Goal: Check status: Check status

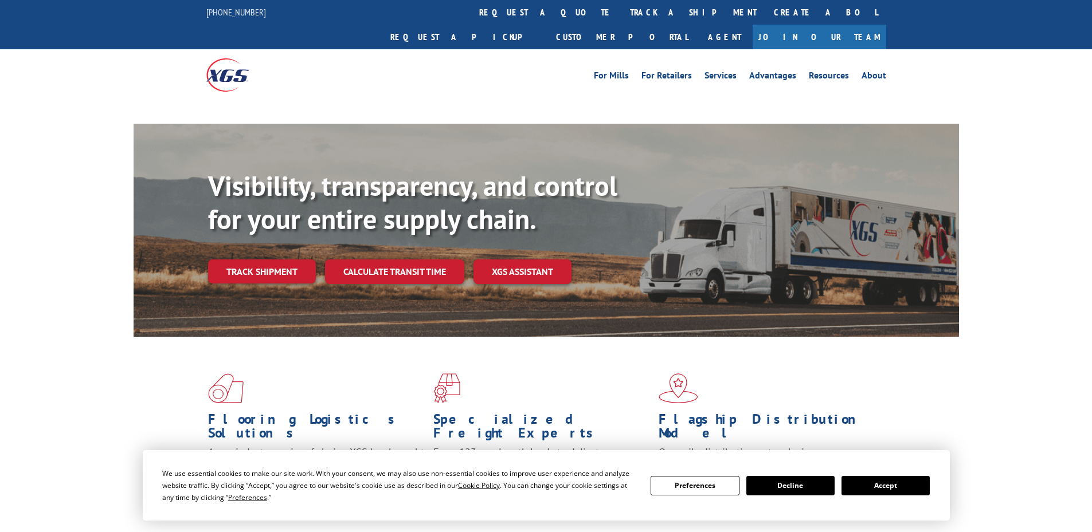
click at [283, 250] on div "Visibility, transparency, and control for your entire supply chain. Track shipm…" at bounding box center [583, 250] width 751 height 160
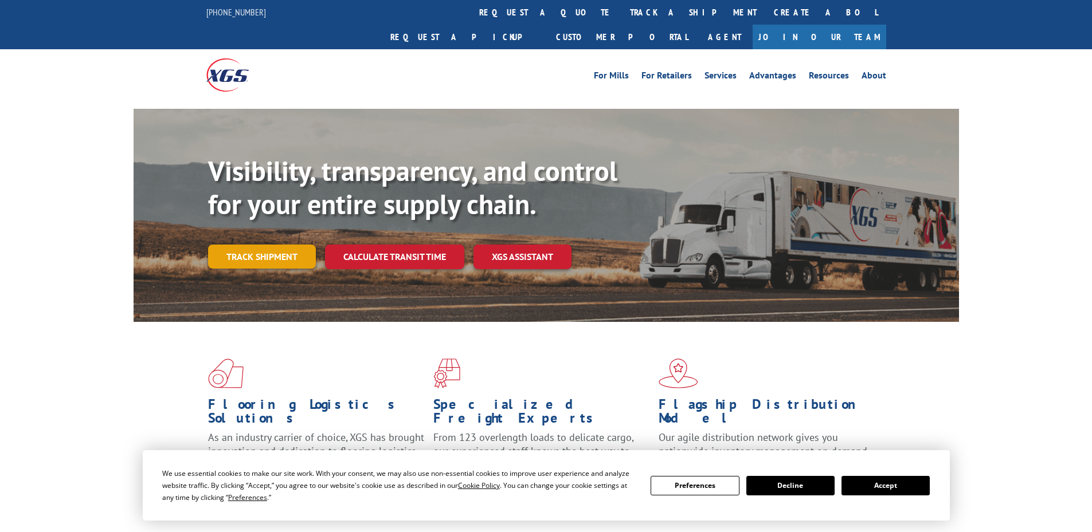
click at [299, 245] on link "Track shipment" at bounding box center [262, 257] width 108 height 24
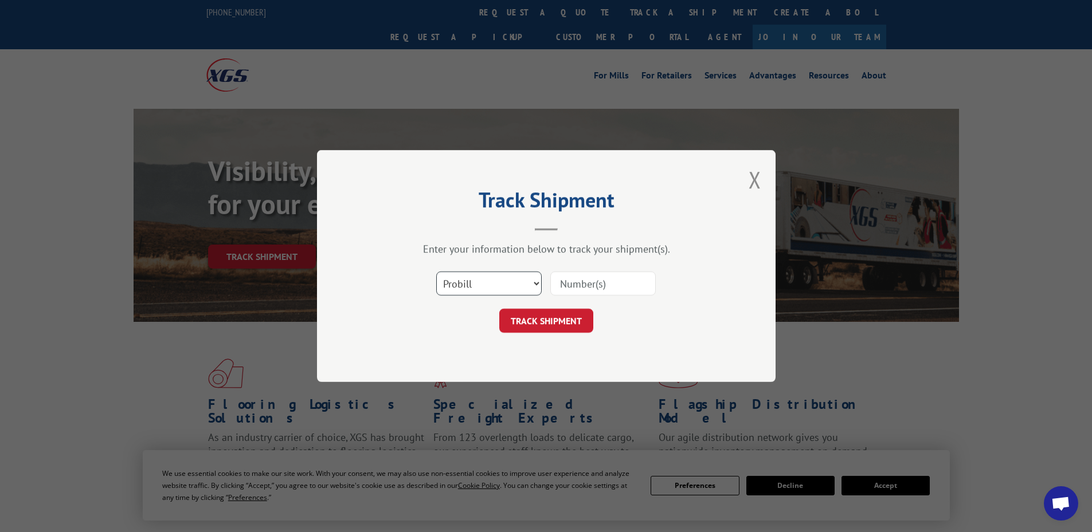
click at [508, 283] on select "Select category... Probill BOL PO" at bounding box center [488, 284] width 105 height 24
click at [474, 372] on div "Track Shipment Enter your information below to track your shipment(s). Select c…" at bounding box center [546, 266] width 458 height 232
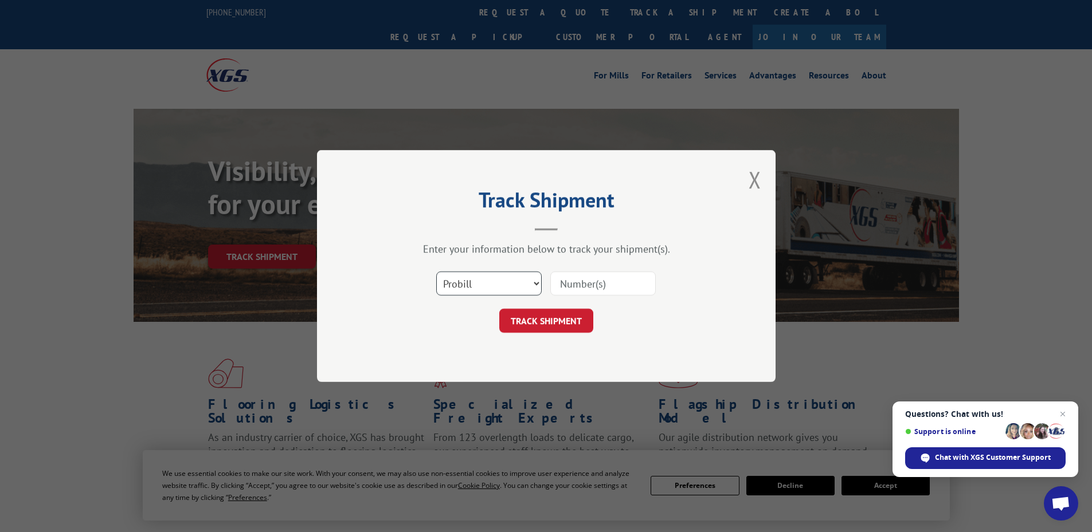
click at [456, 287] on select "Select category... Probill BOL PO" at bounding box center [488, 284] width 105 height 24
select select "po"
click at [436, 272] on select "Select category... Probill BOL PO" at bounding box center [488, 284] width 105 height 24
drag, startPoint x: 599, startPoint y: 293, endPoint x: 406, endPoint y: 74, distance: 291.9
click at [599, 292] on input at bounding box center [602, 284] width 105 height 24
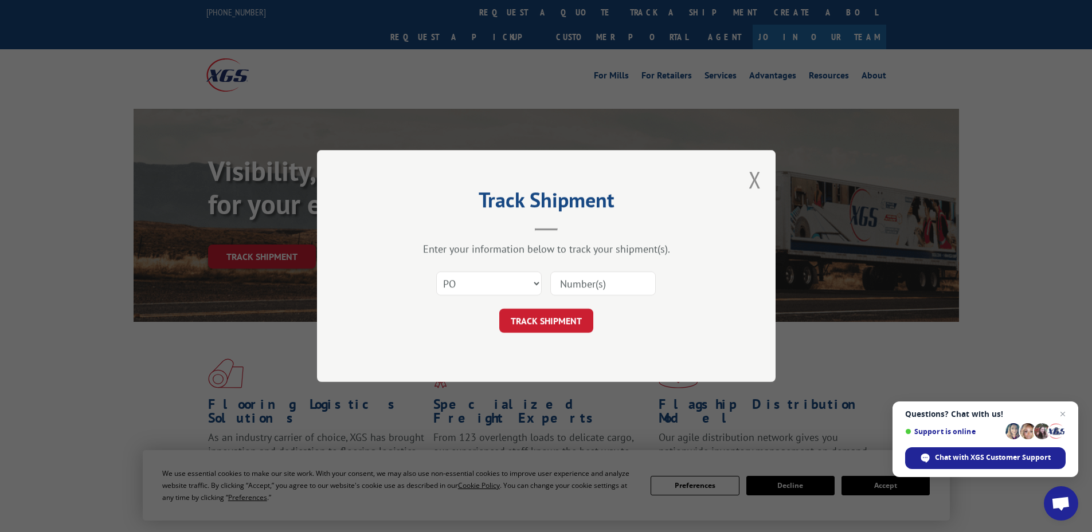
paste input "32500471"
type input "32500471"
click at [499, 309] on button "TRACK SHIPMENT" at bounding box center [546, 321] width 94 height 24
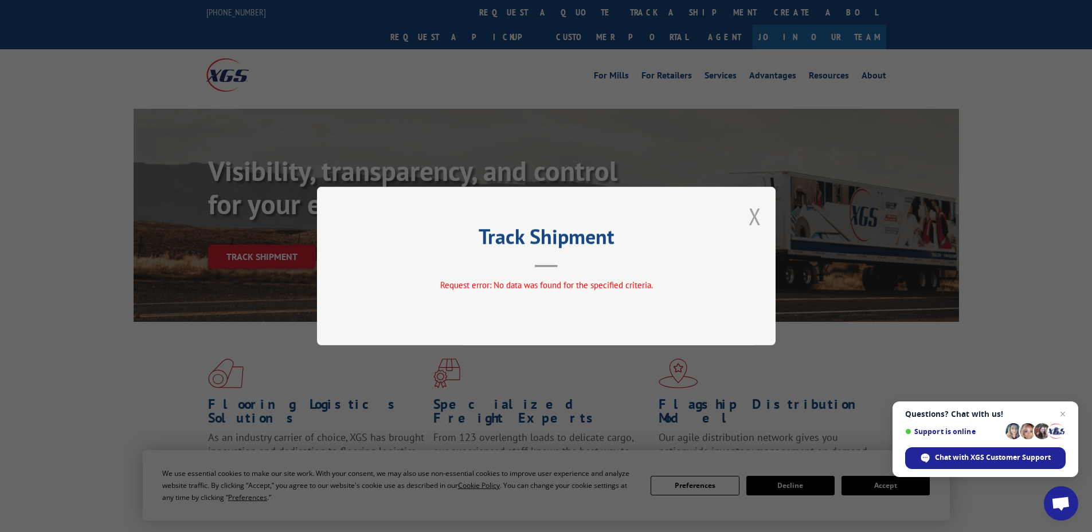
click at [752, 217] on button "Close modal" at bounding box center [754, 216] width 13 height 30
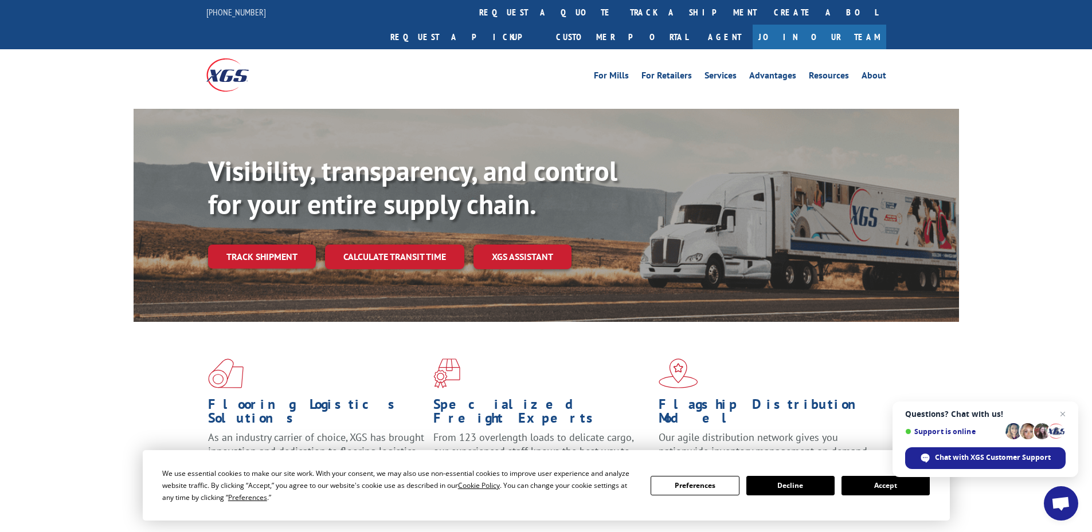
click at [256, 208] on div "Visibility, transparency, and control for your entire supply chain. Track shipm…" at bounding box center [583, 235] width 751 height 160
click at [260, 245] on link "Track shipment" at bounding box center [262, 257] width 108 height 24
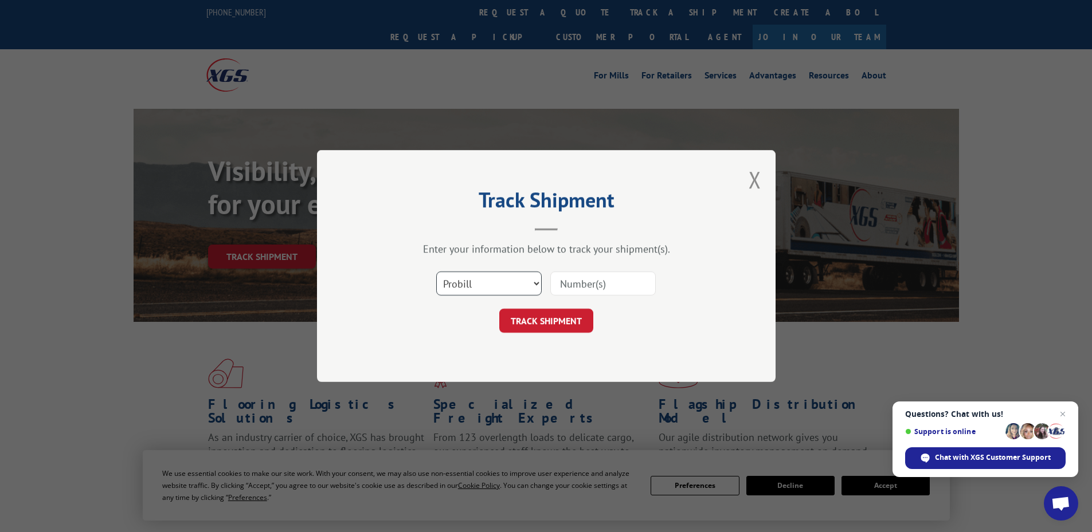
click at [495, 293] on select "Select category... Probill BOL PO" at bounding box center [488, 284] width 105 height 24
select select "po"
click at [436, 272] on select "Select category... Probill BOL PO" at bounding box center [488, 284] width 105 height 24
click at [568, 301] on div "Select category... Probill BOL PO" at bounding box center [546, 284] width 344 height 38
click at [597, 283] on input at bounding box center [602, 284] width 105 height 24
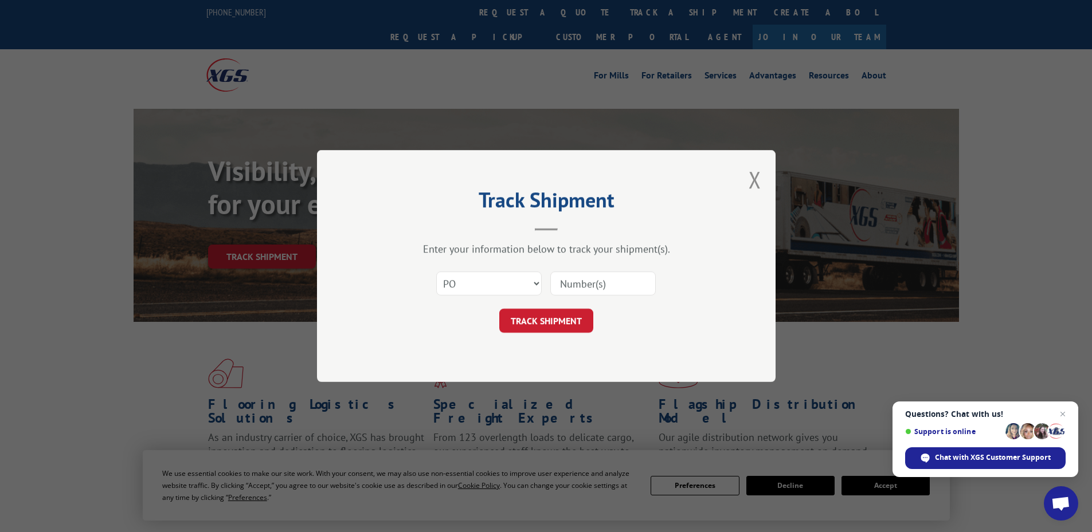
paste input "32500471"
type input "32500471"
click at [566, 314] on button "TRACK SHIPMENT" at bounding box center [546, 321] width 94 height 24
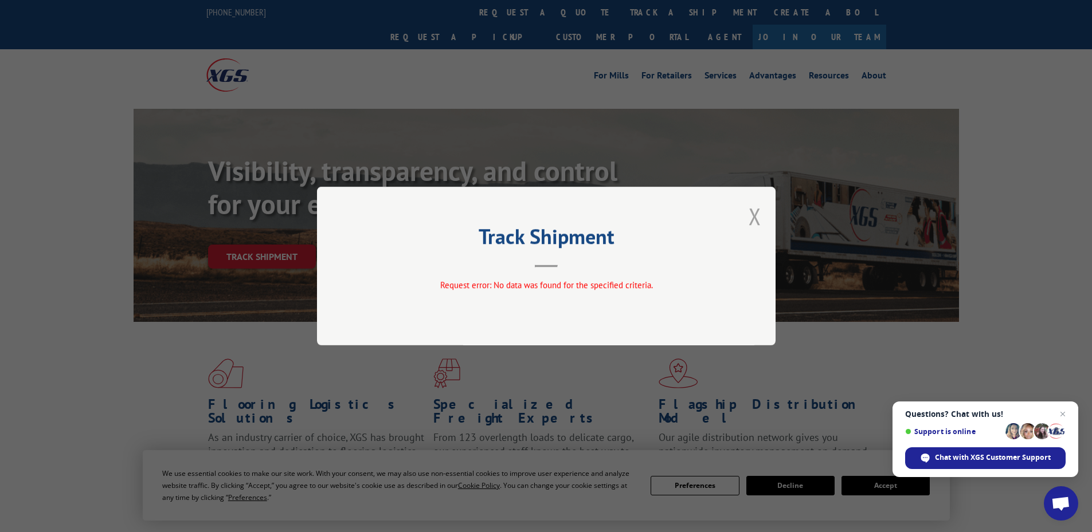
click at [758, 207] on button "Close modal" at bounding box center [754, 216] width 13 height 30
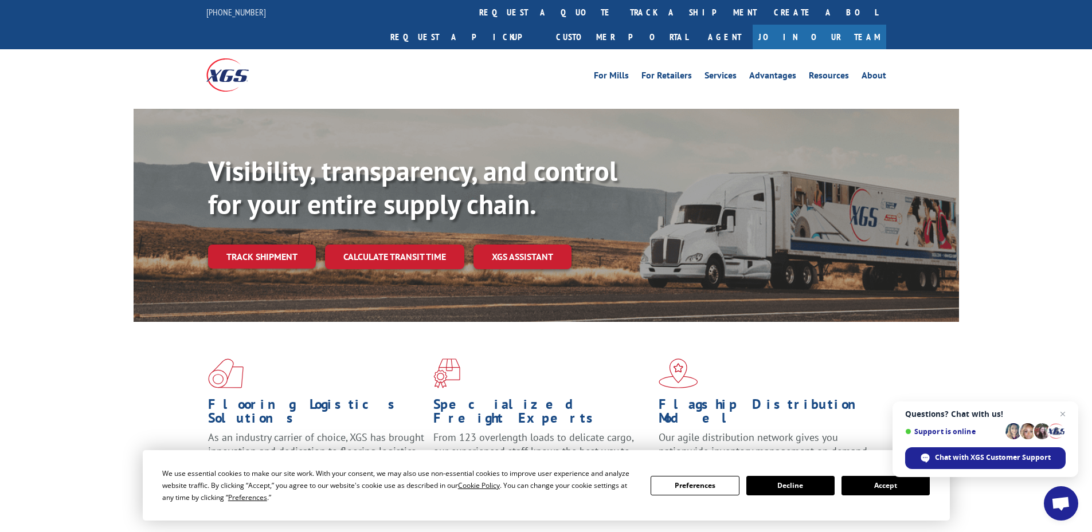
drag, startPoint x: 277, startPoint y: 230, endPoint x: 277, endPoint y: 238, distance: 8.0
click at [278, 245] on link "Track shipment" at bounding box center [262, 257] width 108 height 24
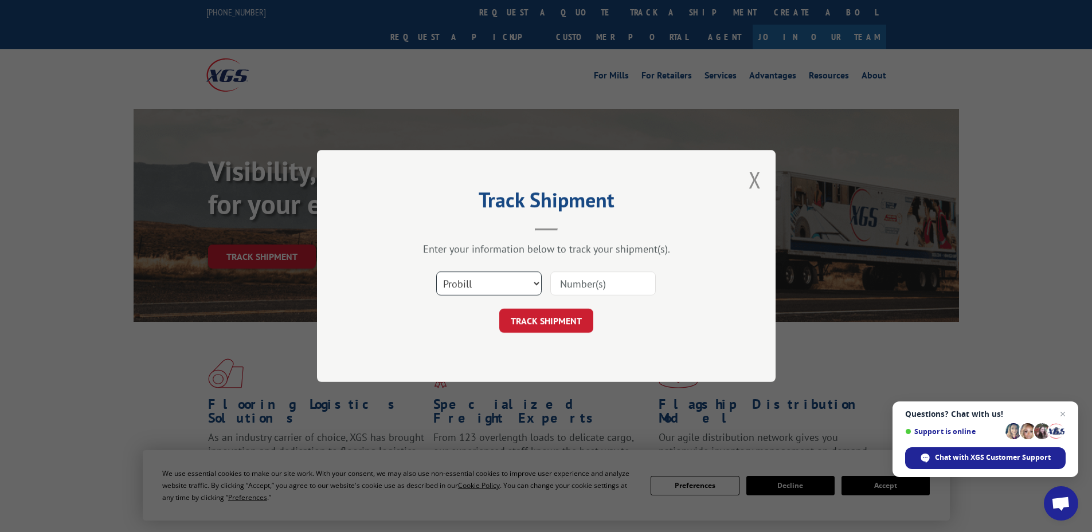
click at [445, 286] on select "Select category... Probill BOL PO" at bounding box center [488, 284] width 105 height 24
select select "po"
click at [436, 272] on select "Select category... Probill BOL PO" at bounding box center [488, 284] width 105 height 24
click at [589, 289] on input at bounding box center [602, 284] width 105 height 24
paste input "32500470"
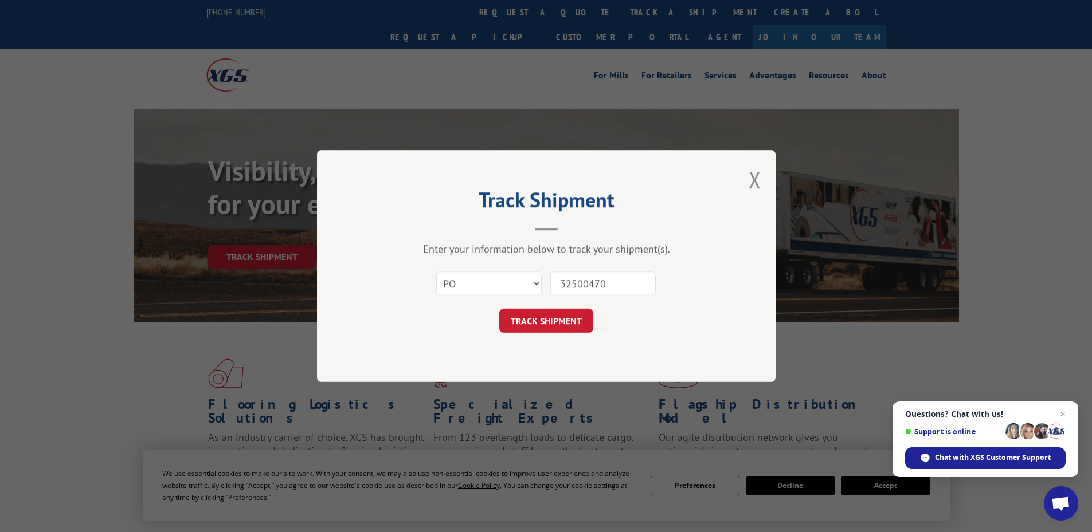
type input "32500470"
click at [499, 309] on button "TRACK SHIPMENT" at bounding box center [546, 321] width 94 height 24
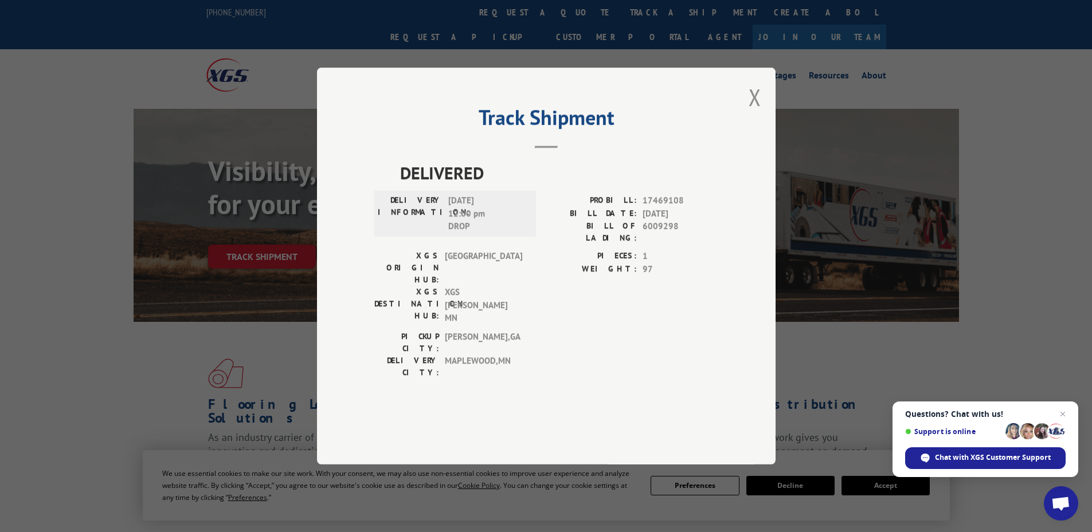
click at [263, 401] on div "Track Shipment DELIVERED DELIVERY INFORMATION: [DATE] 12:00 pm DROP PROBILL: 17…" at bounding box center [546, 266] width 1092 height 532
click at [746, 130] on div "Track Shipment DELIVERED DELIVERY INFORMATION: [DATE] 12:00 pm DROP PROBILL: 17…" at bounding box center [546, 266] width 458 height 397
click at [760, 112] on button "Close modal" at bounding box center [754, 97] width 13 height 30
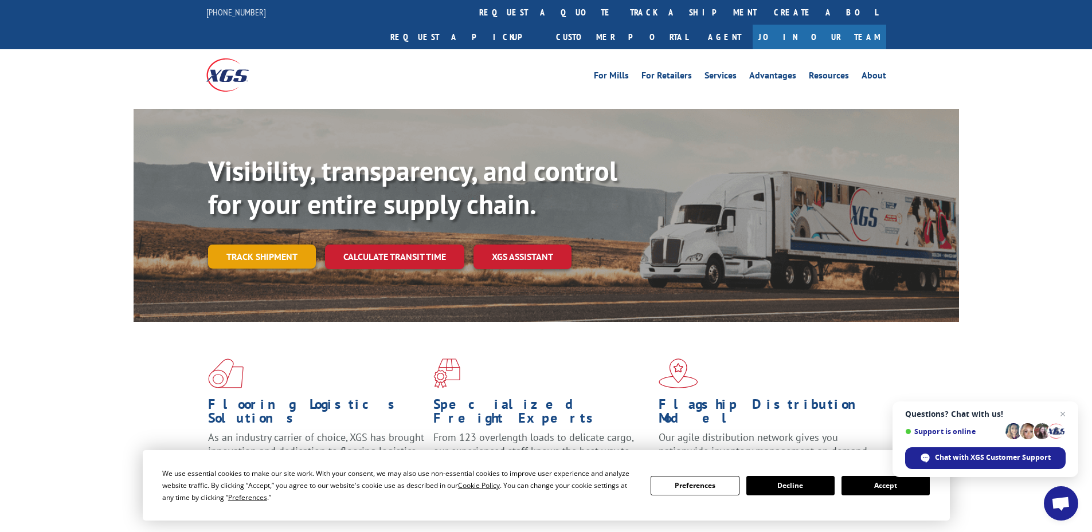
click at [288, 245] on link "Track shipment" at bounding box center [262, 257] width 108 height 24
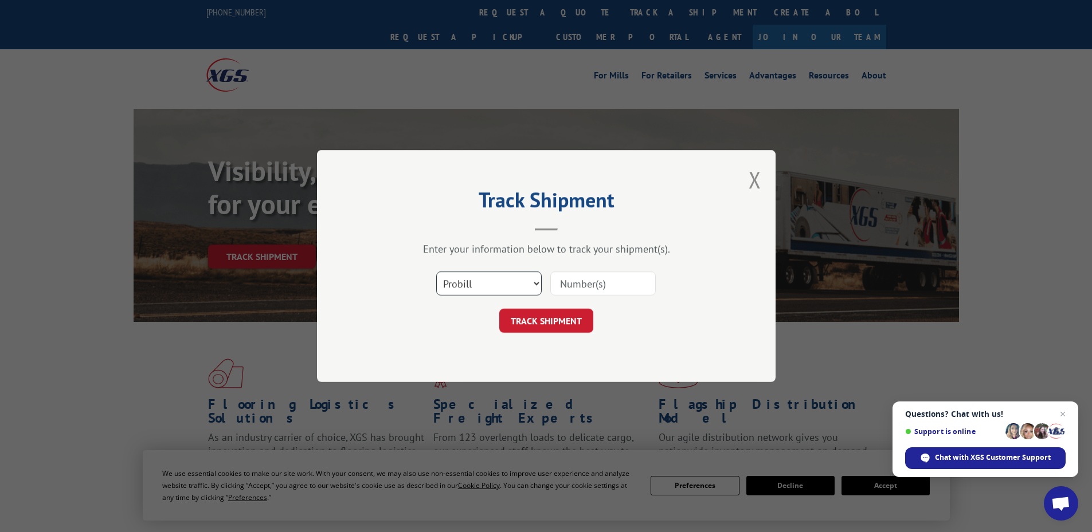
click at [480, 285] on select "Select category... Probill BOL PO" at bounding box center [488, 284] width 105 height 24
select select "po"
click at [436, 272] on select "Select category... Probill BOL PO" at bounding box center [488, 284] width 105 height 24
paste input "32500575"
type input "32500575"
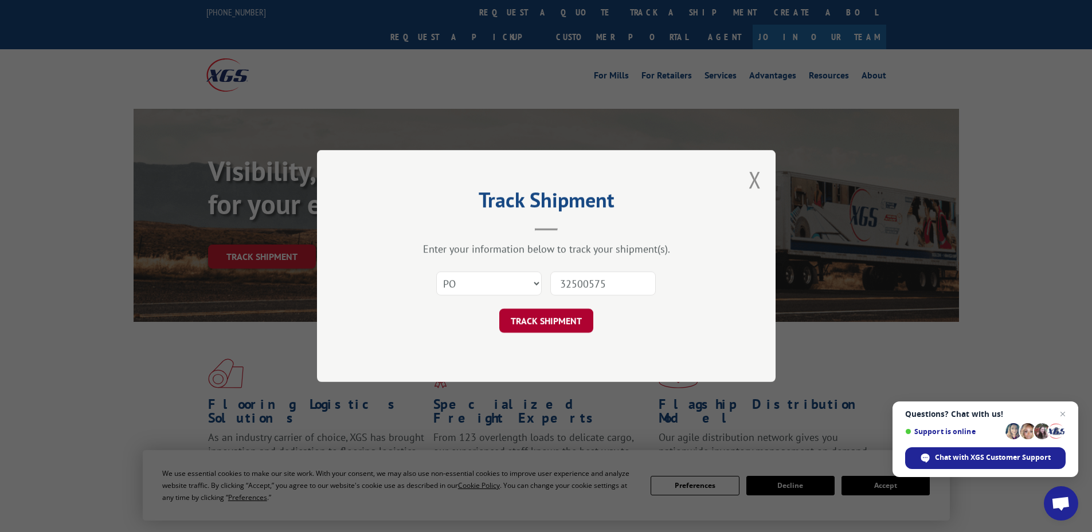
click at [566, 309] on button "TRACK SHIPMENT" at bounding box center [546, 321] width 94 height 24
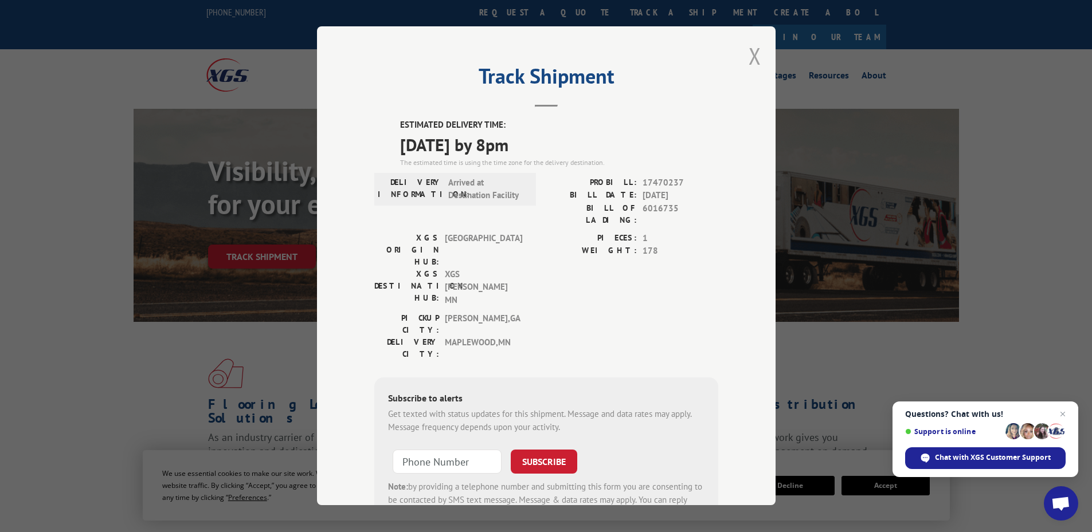
click at [752, 47] on button "Close modal" at bounding box center [754, 56] width 13 height 30
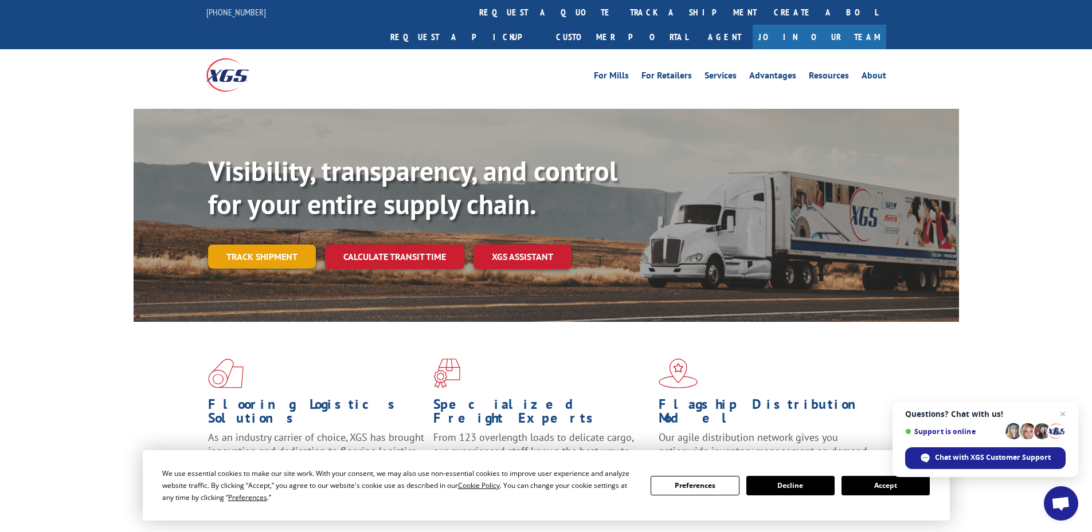
click at [258, 245] on link "Track shipment" at bounding box center [262, 257] width 108 height 24
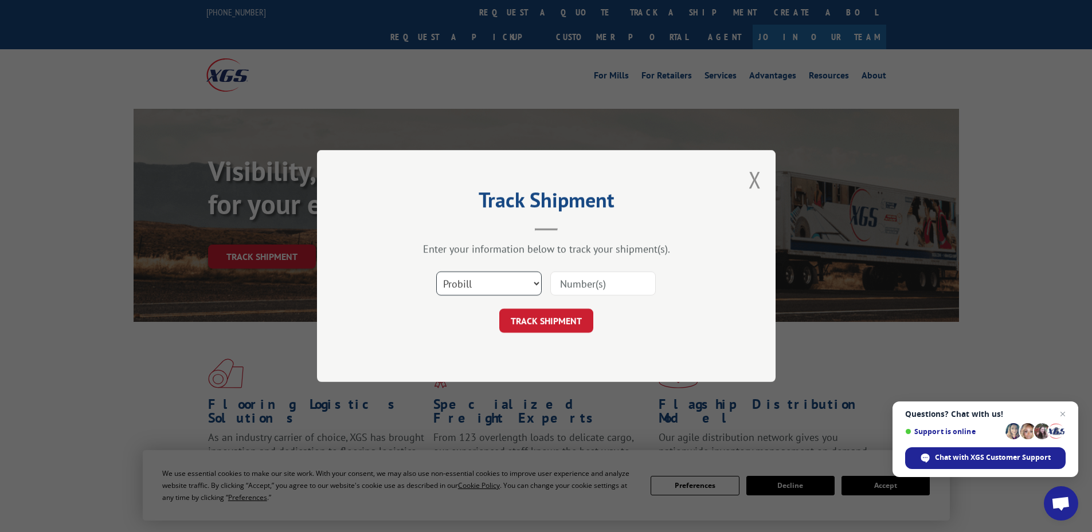
click at [472, 284] on select "Select category... Probill BOL PO" at bounding box center [488, 284] width 105 height 24
select select "po"
click at [436, 272] on select "Select category... Probill BOL PO" at bounding box center [488, 284] width 105 height 24
click at [566, 277] on input at bounding box center [602, 284] width 105 height 24
paste input "32500457"
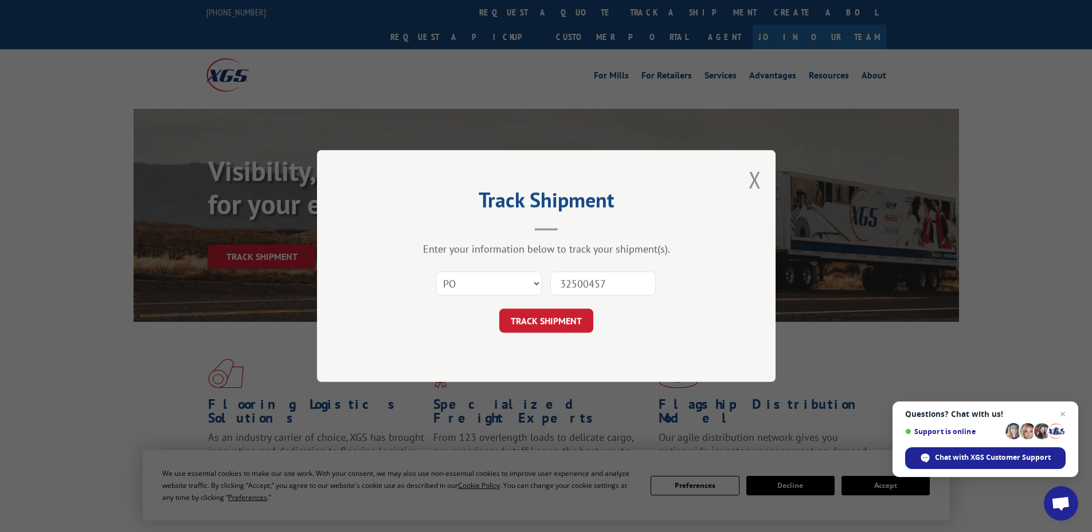
type input "32500457"
click at [499, 309] on button "TRACK SHIPMENT" at bounding box center [546, 321] width 94 height 24
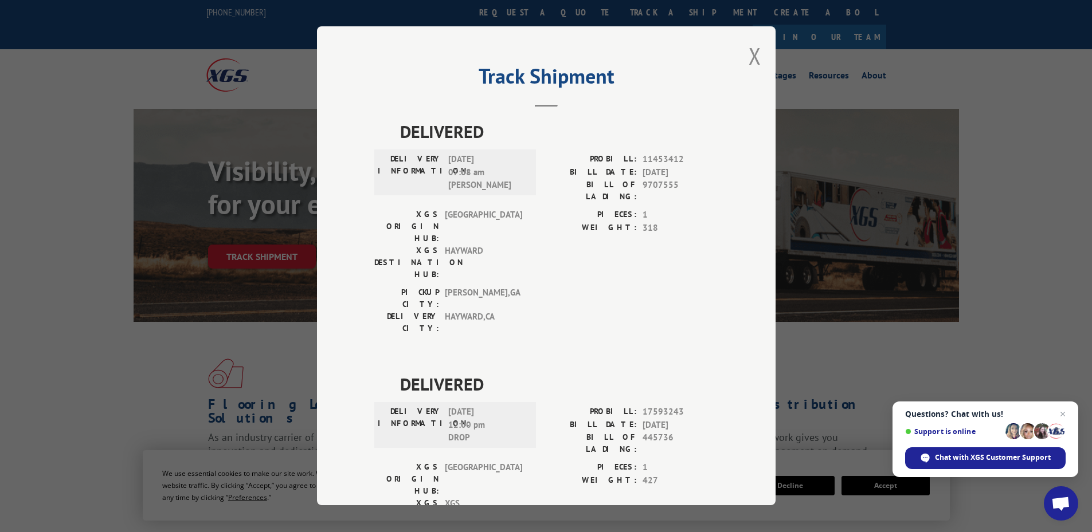
drag, startPoint x: 750, startPoint y: 66, endPoint x: 648, endPoint y: 51, distance: 103.7
click at [728, 63] on div "Track Shipment DELIVERED DELIVERY INFORMATION: [DATE] 07:08 am [PERSON_NAME] PR…" at bounding box center [546, 265] width 458 height 479
click at [752, 57] on button "Close modal" at bounding box center [754, 56] width 13 height 30
